Goal: Information Seeking & Learning: Find specific fact

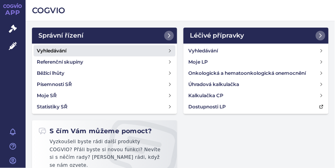
click at [54, 50] on h4 "Vyhledávání" at bounding box center [52, 51] width 30 height 8
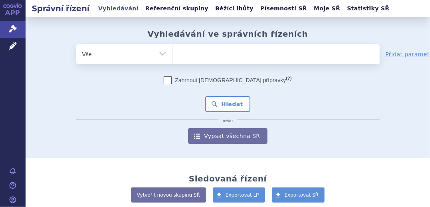
click at [197, 57] on ul at bounding box center [276, 52] width 207 height 17
click at [173, 57] on select at bounding box center [172, 54] width 0 height 20
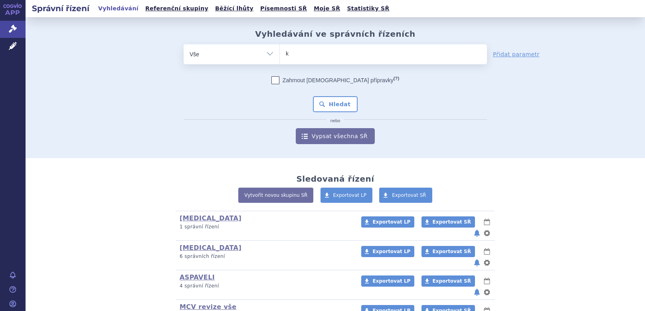
type input "ki"
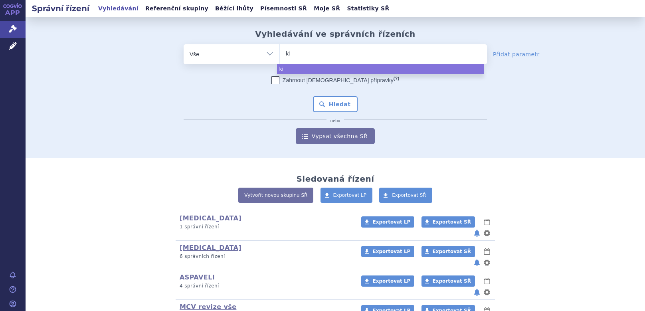
type input "kis"
type input "kisq"
type input "kisqa"
type input "kisqal"
type input "kisqali"
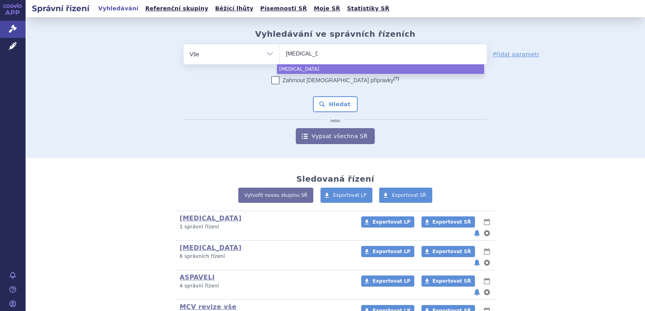
select select "kisqali"
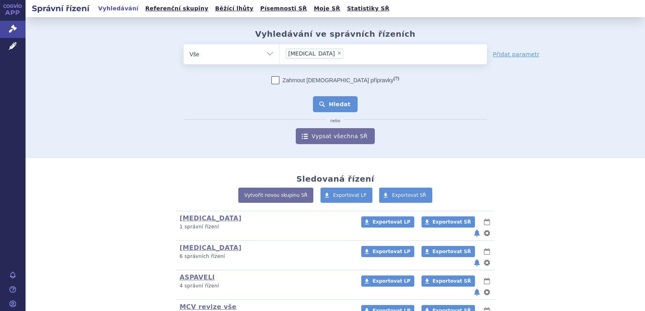
click at [334, 103] on button "Hledat" at bounding box center [335, 104] width 45 height 16
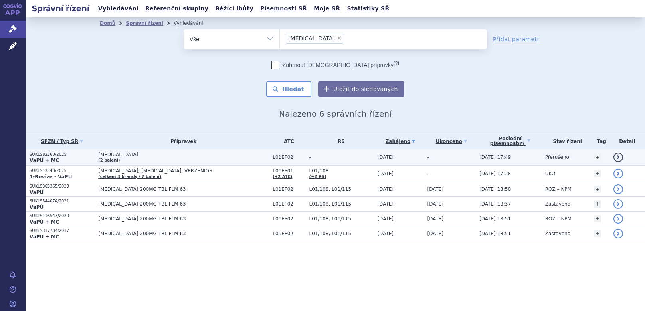
click at [48, 156] on p "SUKLS82260/2025" at bounding box center [62, 155] width 65 height 6
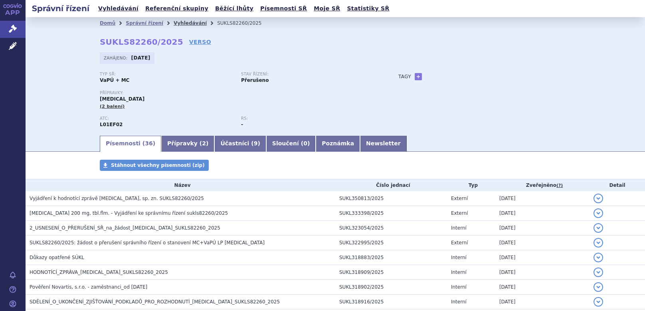
click at [174, 23] on link "Vyhledávání" at bounding box center [190, 23] width 33 height 6
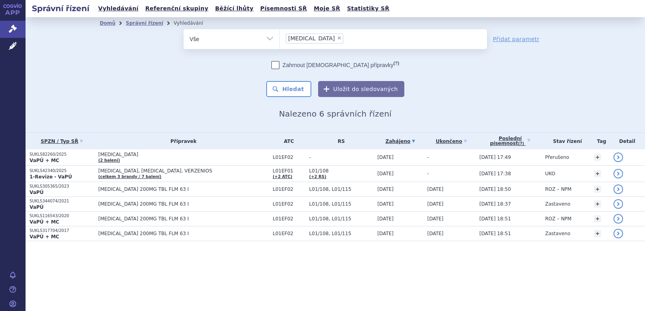
click at [332, 38] on ul "× kisqali" at bounding box center [383, 38] width 207 height 18
click at [280, 38] on select "kisqali" at bounding box center [280, 39] width 0 height 20
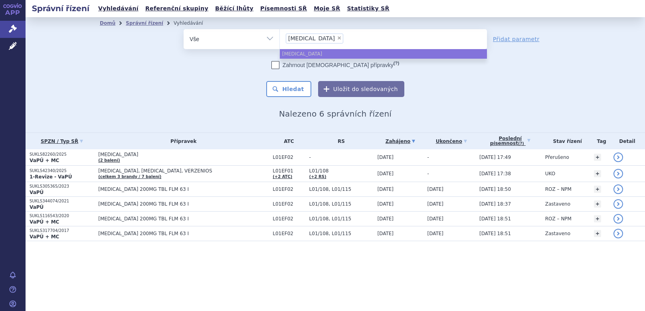
select select
type input "kisqali"
type input "ki"
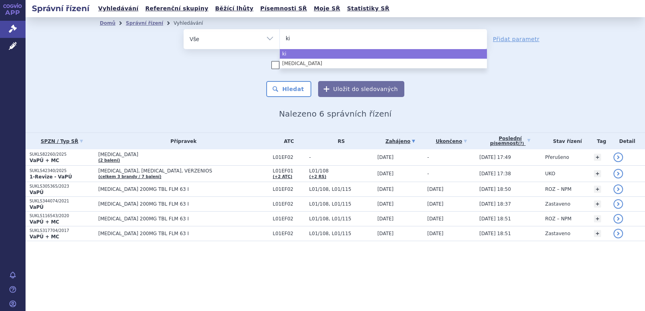
type input "k"
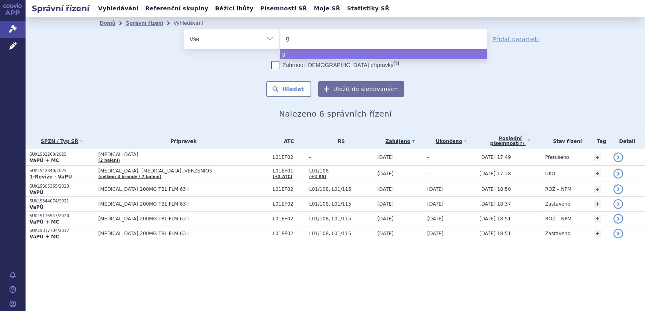
type input "gi"
type input "gile"
type input "gilen"
type input "gileny"
type input "[MEDICAL_DATA]"
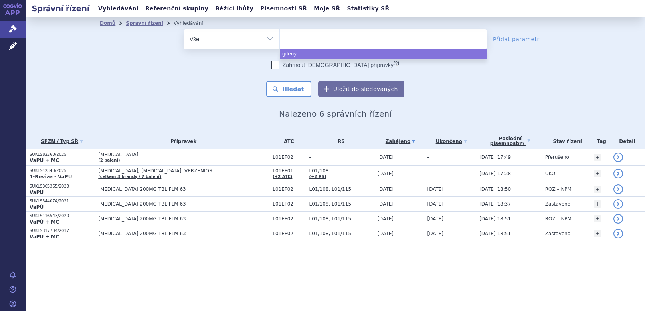
select select "[MEDICAL_DATA]"
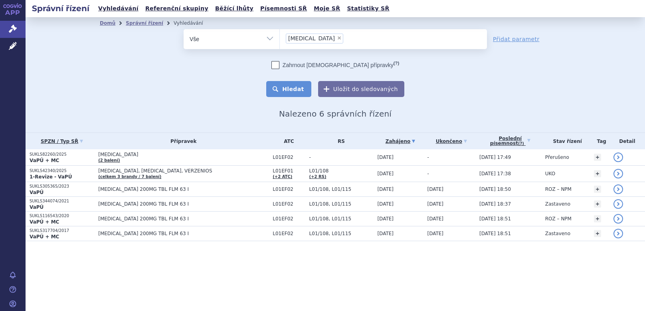
click at [293, 90] on button "Hledat" at bounding box center [288, 89] width 45 height 16
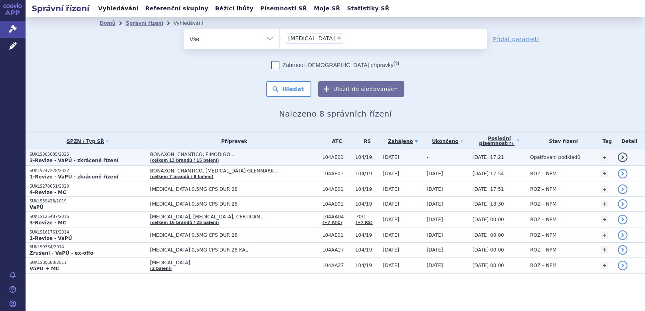
click at [56, 155] on p "SUKLS365685/2025" at bounding box center [88, 155] width 117 height 6
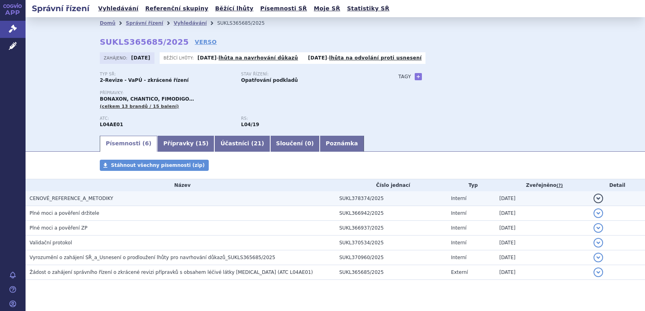
click at [74, 198] on span "CENOVÉ_REFERENCE_A_METODIKY" at bounding box center [72, 199] width 84 height 6
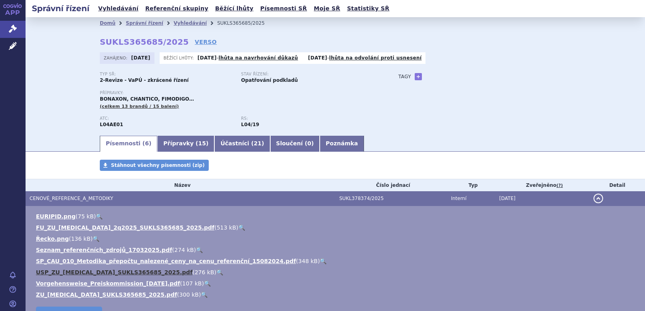
click at [63, 271] on link "USP_ZU_fingolimod_SUKLS365685_2025.pdf" at bounding box center [114, 272] width 157 height 6
click at [174, 24] on link "Vyhledávání" at bounding box center [190, 23] width 33 height 6
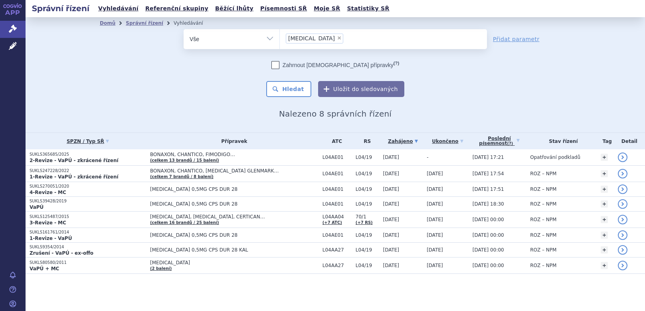
click at [328, 35] on ul "× [MEDICAL_DATA]" at bounding box center [383, 38] width 207 height 18
click at [280, 35] on select "gilenya" at bounding box center [280, 39] width 0 height 20
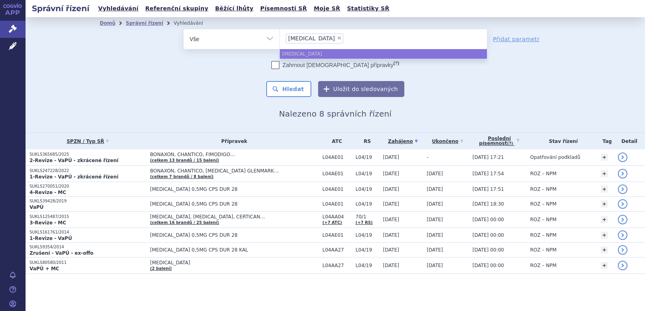
select select
type input "gilenya"
type input "g"
type input "le"
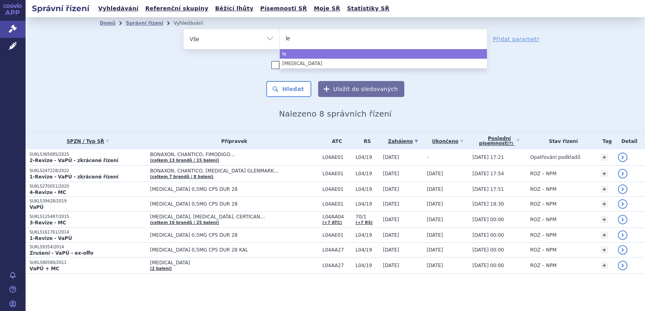
type input "leq"
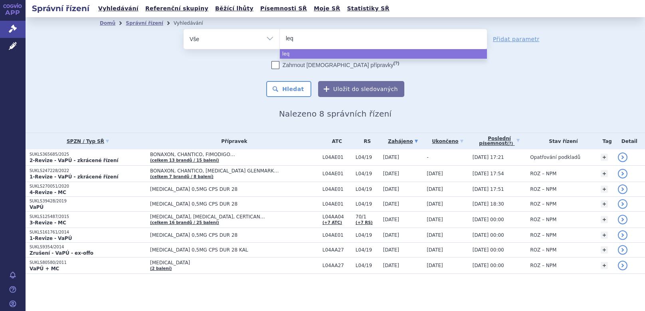
type input "leqv"
type input "leqvi"
type input "leqvio"
select select "leqvio"
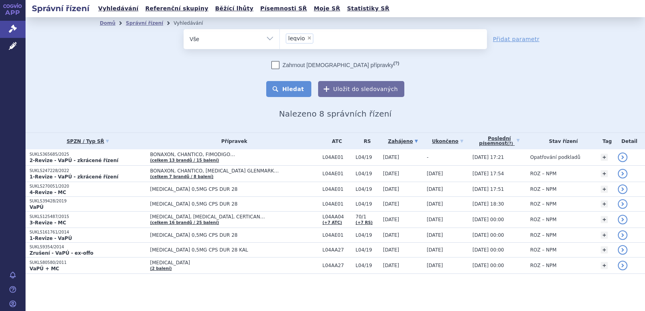
click at [292, 92] on button "Hledat" at bounding box center [288, 89] width 45 height 16
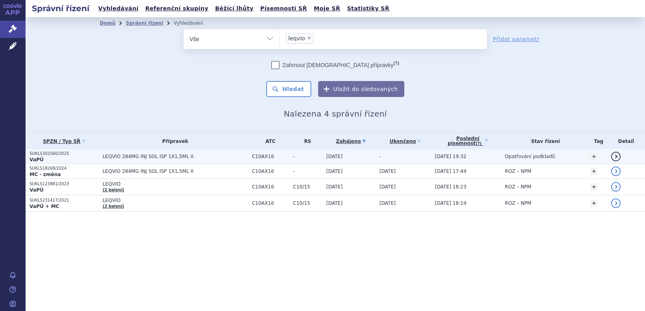
click at [48, 157] on p "VaPÚ" at bounding box center [64, 160] width 69 height 6
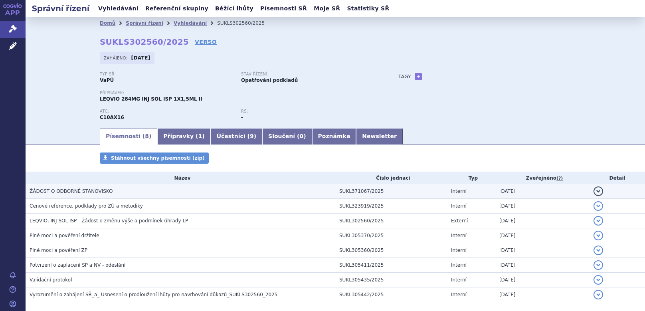
click at [65, 192] on span "ŽÁDOST O ODBORNÉ STANOVISKO" at bounding box center [71, 192] width 83 height 6
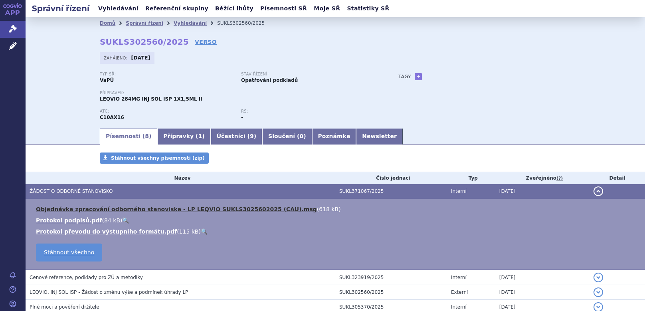
click at [78, 209] on link "Objednávka zpracování odborného stanoviska - LP LEQVIO SUKLS3025602025 (CAU).msg" at bounding box center [176, 209] width 281 height 6
